Goal: Task Accomplishment & Management: Use online tool/utility

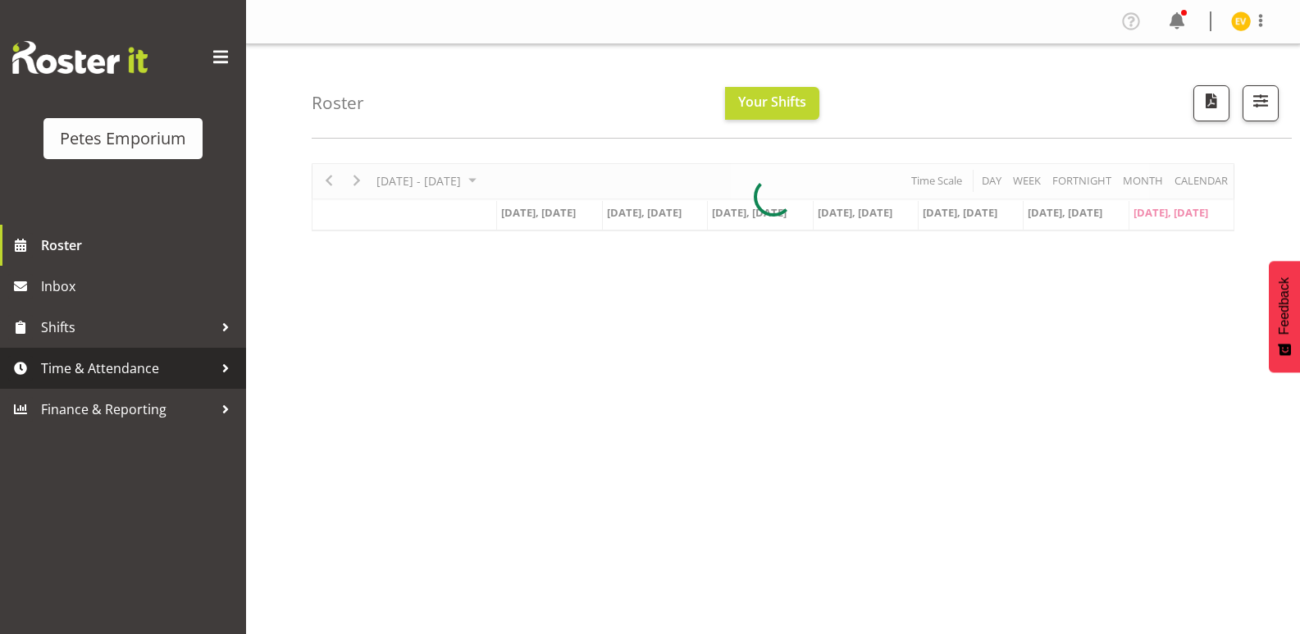
click at [203, 381] on span "Time & Attendance" at bounding box center [127, 368] width 172 height 25
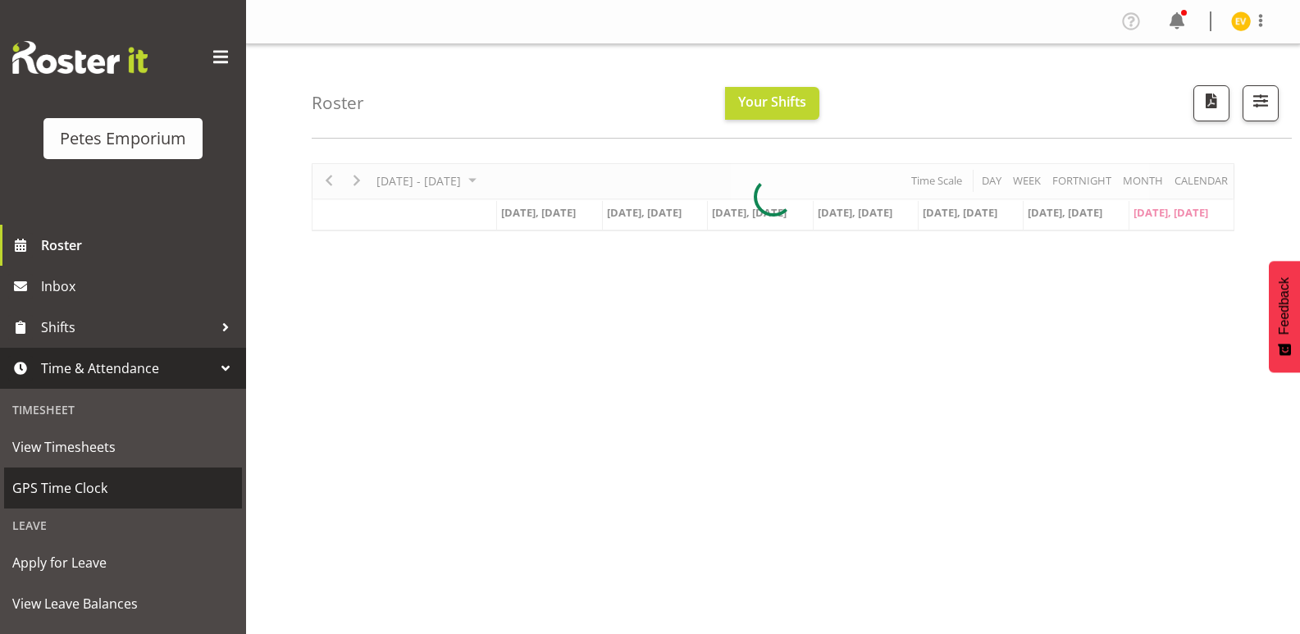
click at [163, 503] on link "GPS Time Clock" at bounding box center [123, 487] width 238 height 41
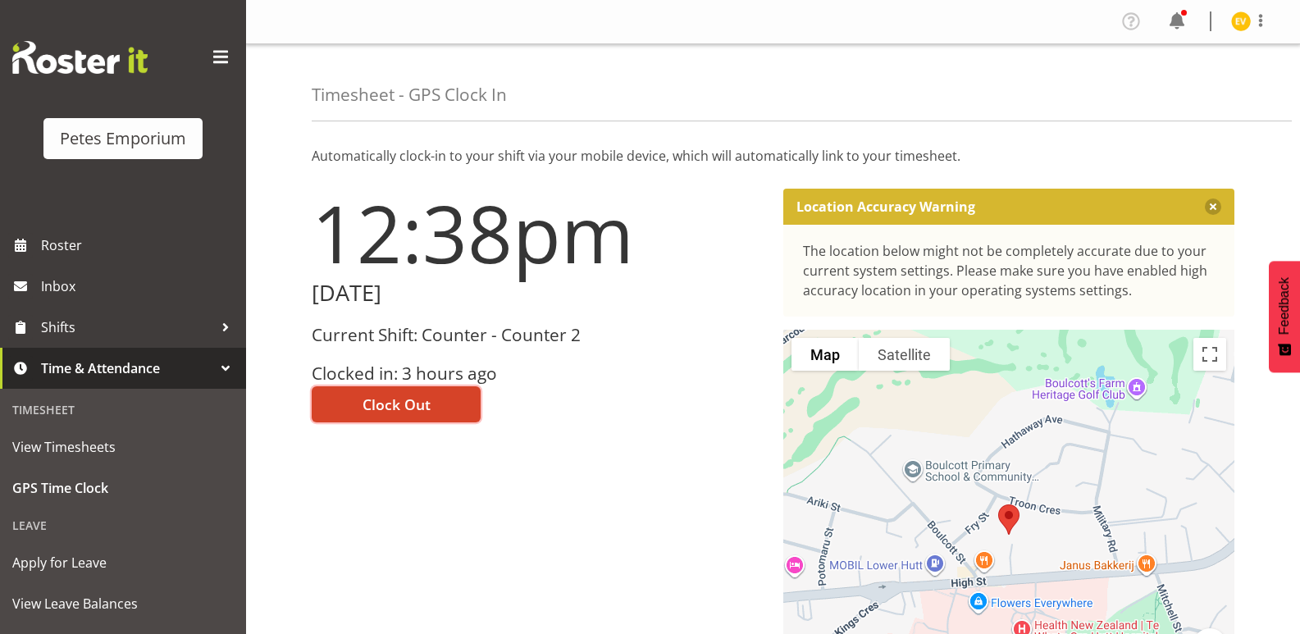
click at [429, 403] on span "Clock Out" at bounding box center [396, 404] width 68 height 21
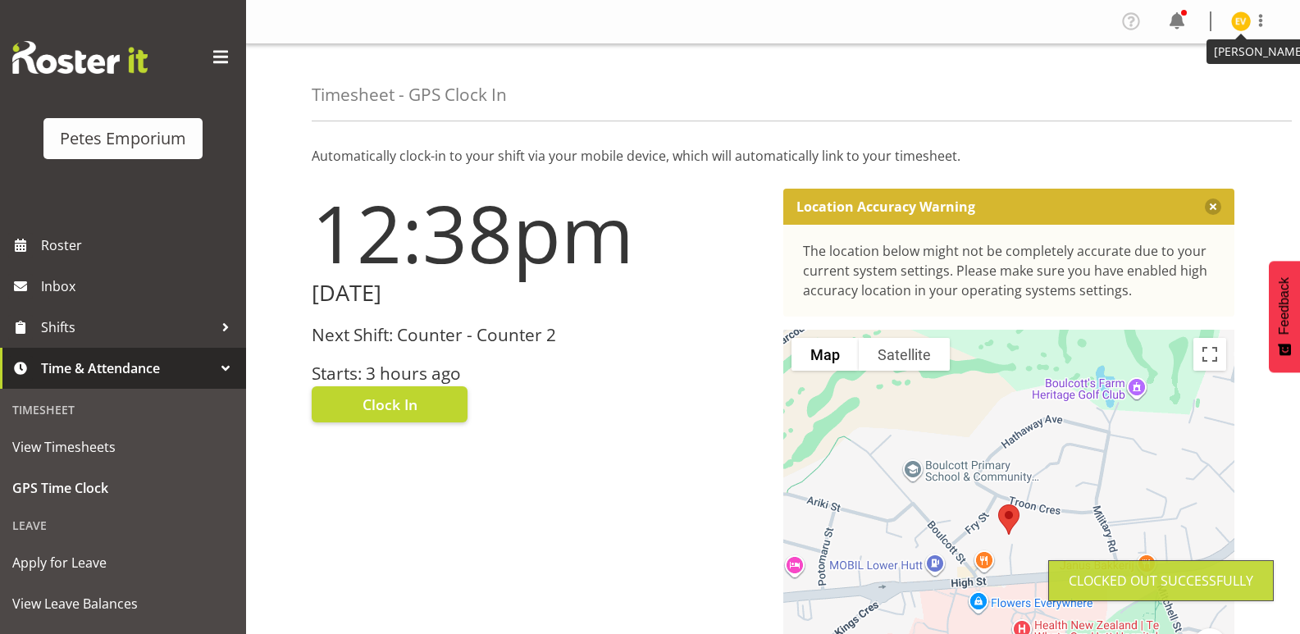
click at [1237, 22] on img at bounding box center [1241, 21] width 20 height 20
click at [1211, 84] on link "Log Out" at bounding box center [1191, 86] width 157 height 30
